Goal: Task Accomplishment & Management: Use online tool/utility

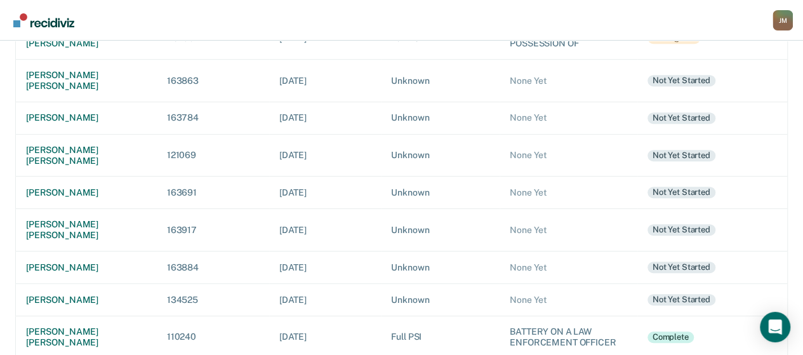
scroll to position [279, 0]
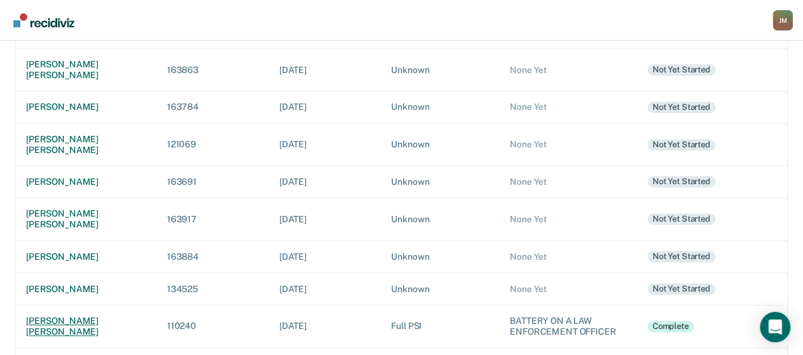
click at [81, 316] on div "[PERSON_NAME] [PERSON_NAME]" at bounding box center [86, 327] width 121 height 22
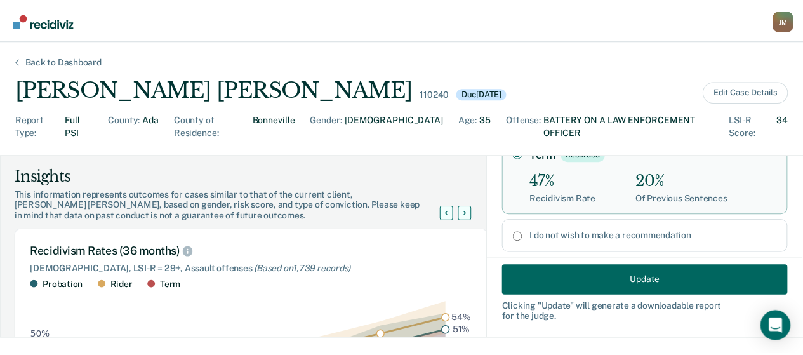
scroll to position [262, 0]
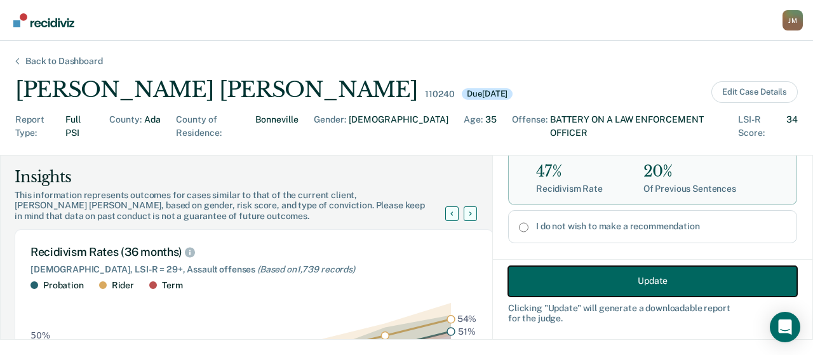
click at [668, 271] on button "Update" at bounding box center [652, 280] width 289 height 30
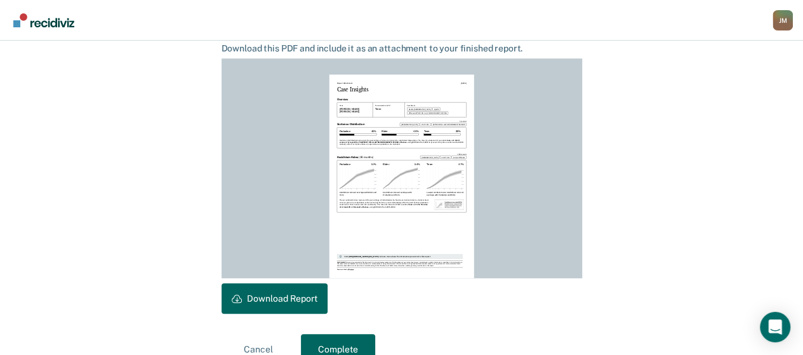
scroll to position [368, 0]
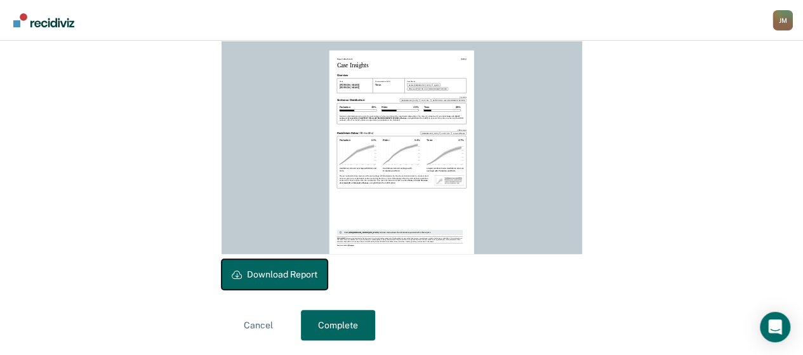
click at [314, 274] on button "Download Report" at bounding box center [275, 274] width 106 height 30
